Goal: Task Accomplishment & Management: Manage account settings

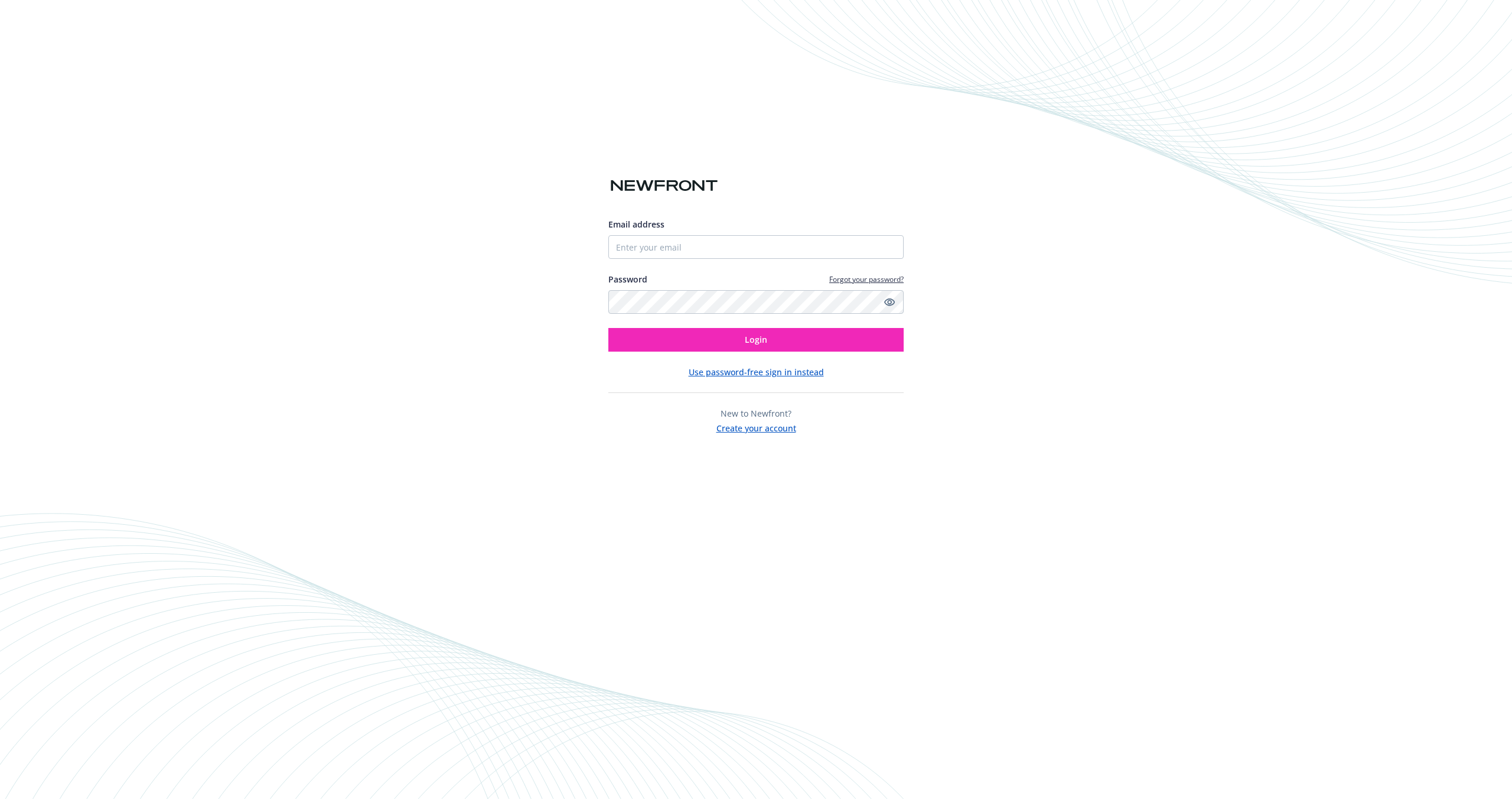
drag, startPoint x: 1110, startPoint y: 343, endPoint x: 1098, endPoint y: 339, distance: 12.6
click at [1104, 341] on div "Email address Password Forgot your password? Login Use password-free sign in in…" at bounding box center [756, 399] width 1512 height 799
drag, startPoint x: 238, startPoint y: 236, endPoint x: 715, endPoint y: 228, distance: 477.1
click at [245, 236] on div "Email address Password Forgot your password? Login Use password-free sign in in…" at bounding box center [756, 399] width 1512 height 799
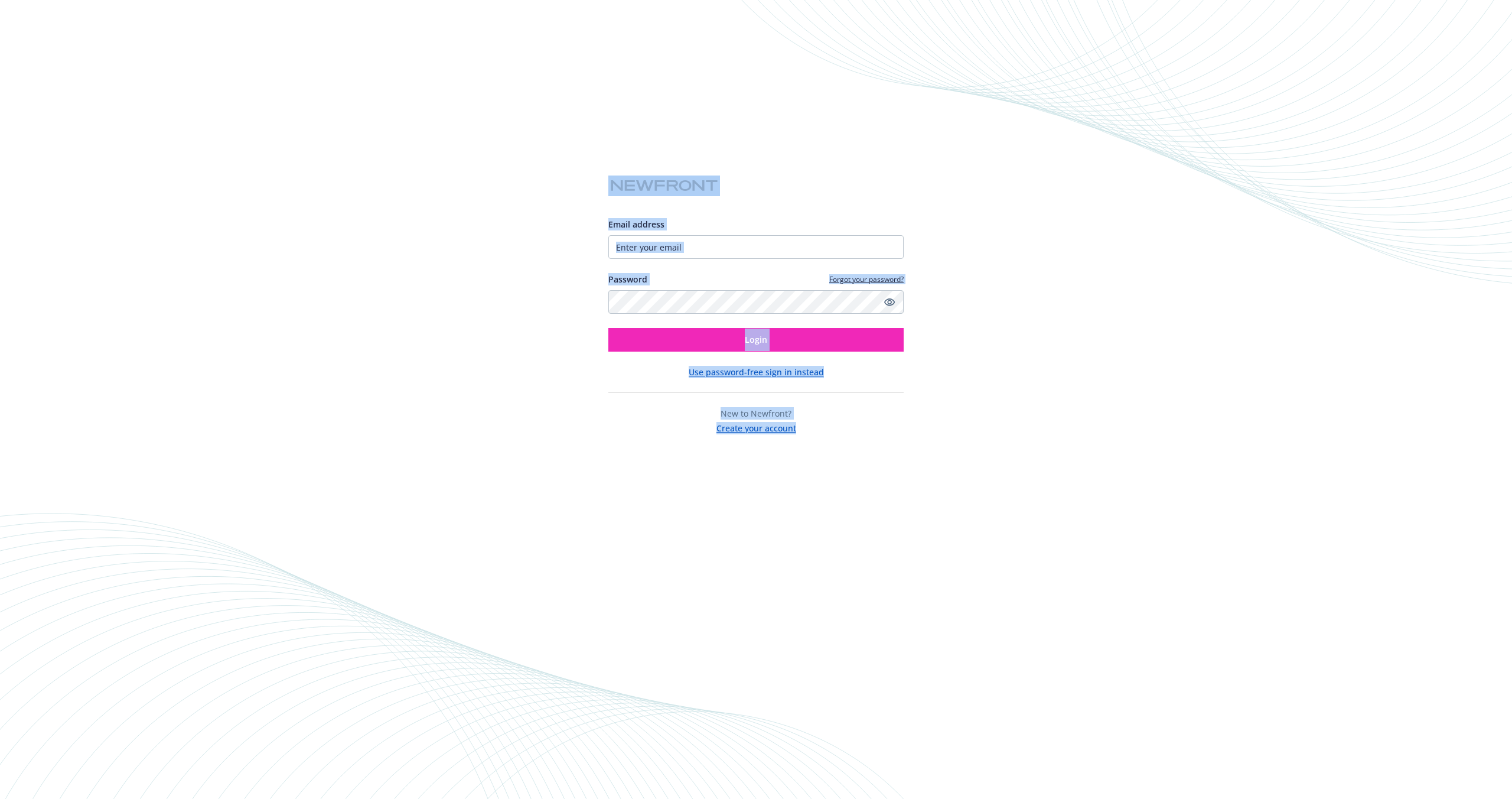
drag, startPoint x: 546, startPoint y: 213, endPoint x: 907, endPoint y: 482, distance: 450.2
click at [906, 482] on div "Email address Password Forgot your password? Login Use password-free sign in in…" at bounding box center [756, 399] width 1512 height 799
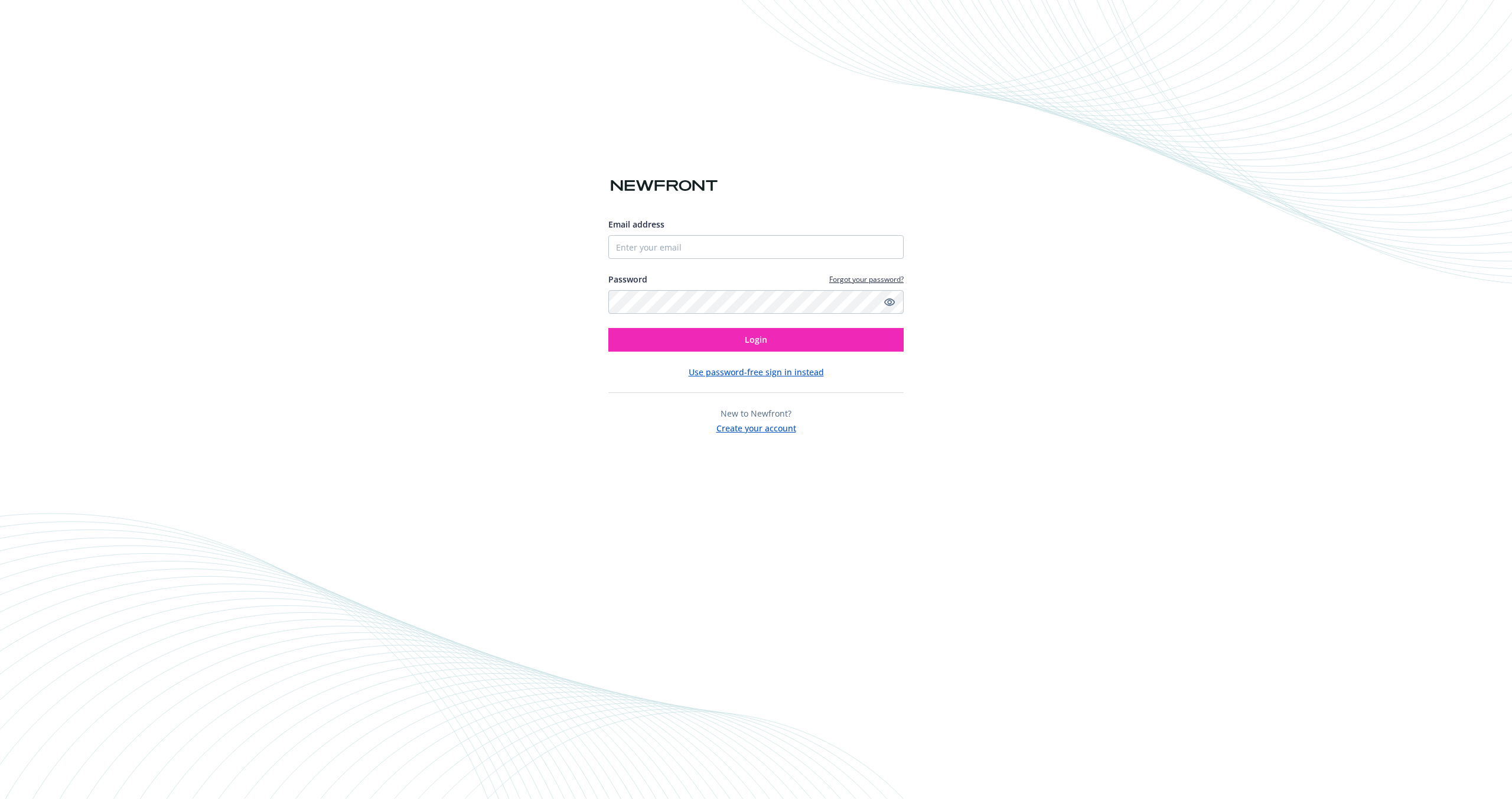
click at [906, 482] on div "Email address Password Forgot your password? Login Use password-free sign in in…" at bounding box center [756, 399] width 1512 height 799
click at [408, 437] on div "Email address Password Forgot your password? Login Use password-free sign in in…" at bounding box center [756, 399] width 1512 height 799
click at [1209, 134] on div "Email address Password Forgot your password? Login Use password-free sign in in…" at bounding box center [756, 399] width 1512 height 799
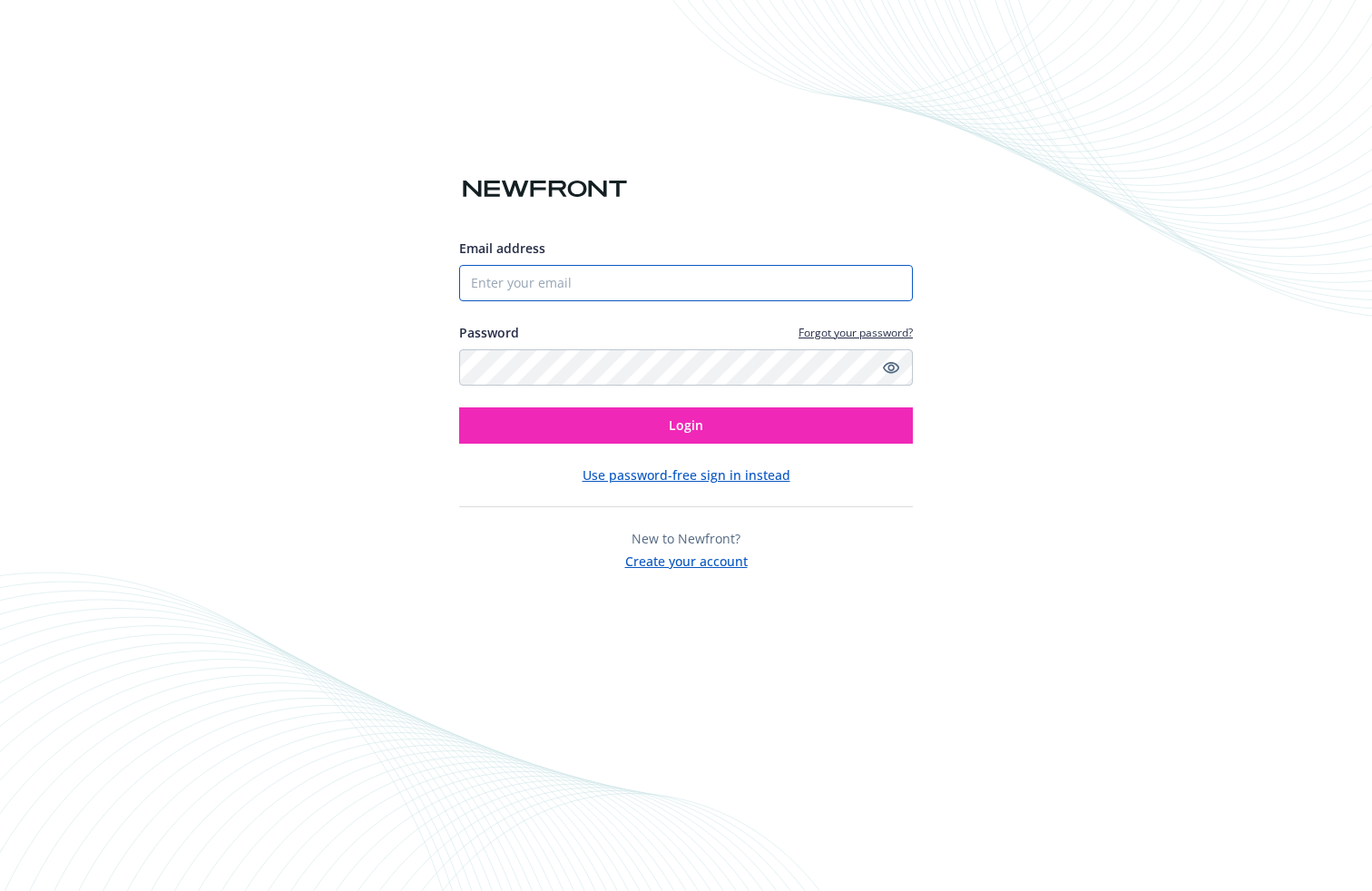
click at [554, 281] on input "Email address" at bounding box center [686, 282] width 454 height 36
click at [374, 548] on div "Email address Password Forgot your password? Login Use password-free sign in in…" at bounding box center [686, 446] width 1372 height 891
click at [379, 651] on div "Email address Password Forgot your password? Login Use password-free sign in in…" at bounding box center [686, 446] width 1372 height 891
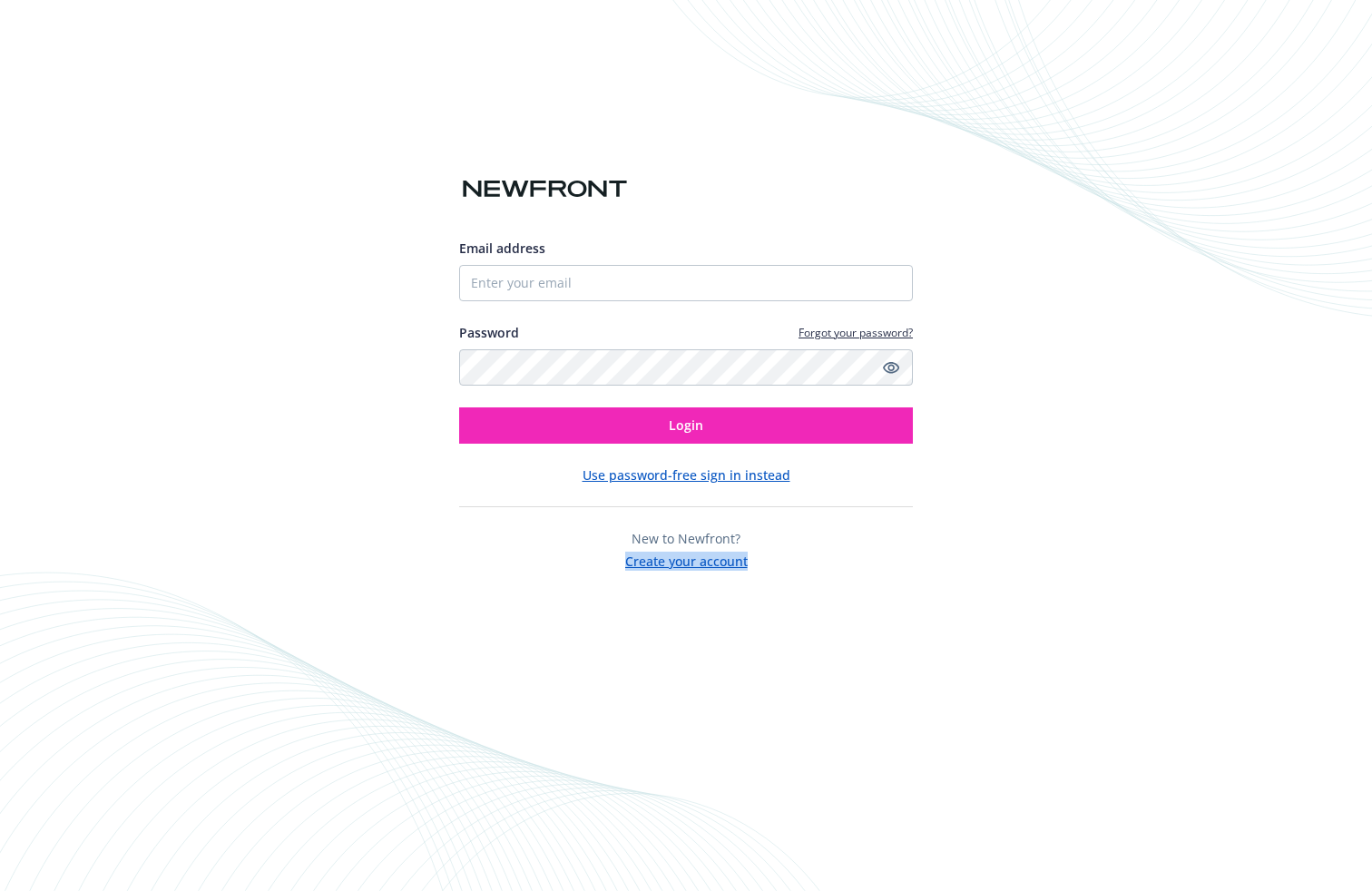
click at [379, 651] on div "Email address Password Forgot your password? Login Use password-free sign in in…" at bounding box center [686, 446] width 1372 height 891
click at [661, 691] on div "Email address Password Forgot your password? Login Use password-free sign in in…" at bounding box center [686, 446] width 1372 height 891
